Goal: Task Accomplishment & Management: Use online tool/utility

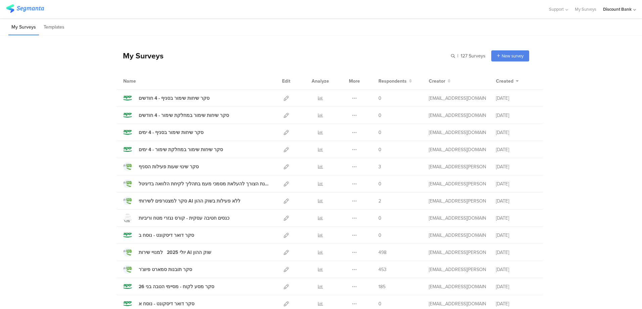
scroll to position [34, 0]
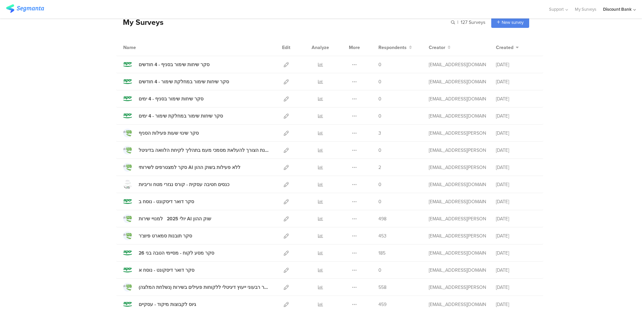
click at [352, 271] on icon at bounding box center [354, 269] width 5 height 5
click at [170, 270] on div "סקר דואר דיסקונט - נוסח א" at bounding box center [167, 269] width 56 height 7
click at [284, 270] on icon at bounding box center [286, 269] width 5 height 5
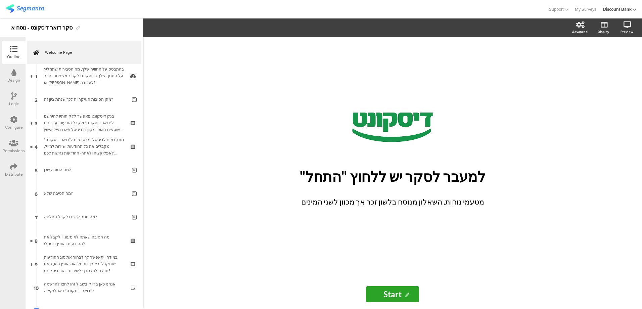
scroll to position [52, 0]
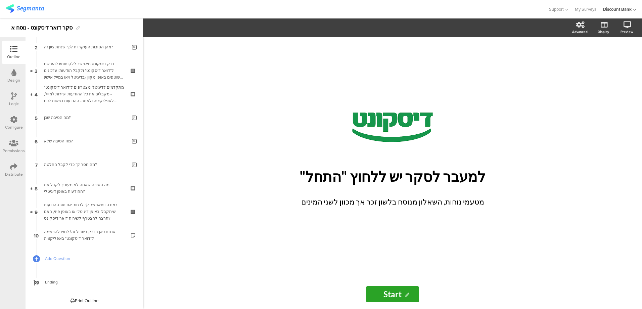
click at [20, 168] on div "Distribute" at bounding box center [13, 169] width 23 height 23
